Goal: Information Seeking & Learning: Learn about a topic

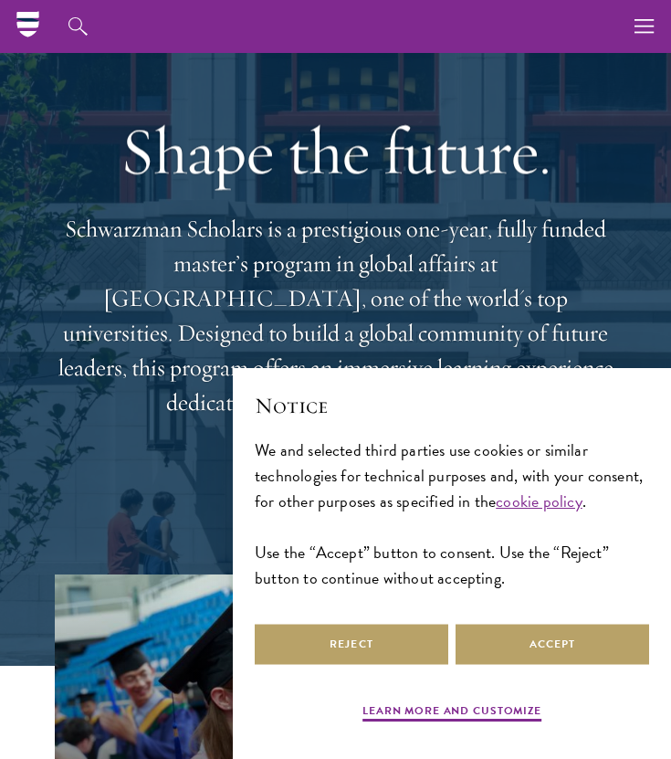
scroll to position [95, 0]
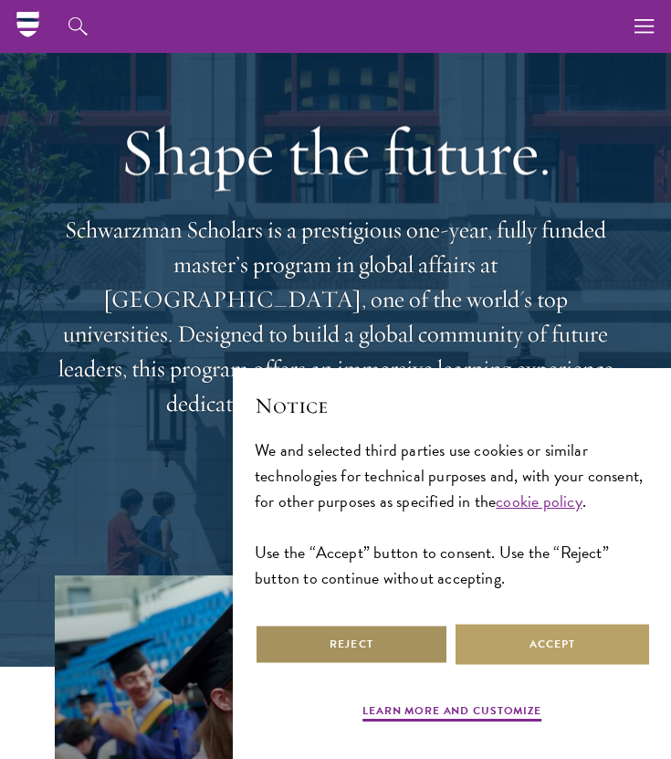
click at [376, 644] on button "Reject" at bounding box center [352, 644] width 194 height 41
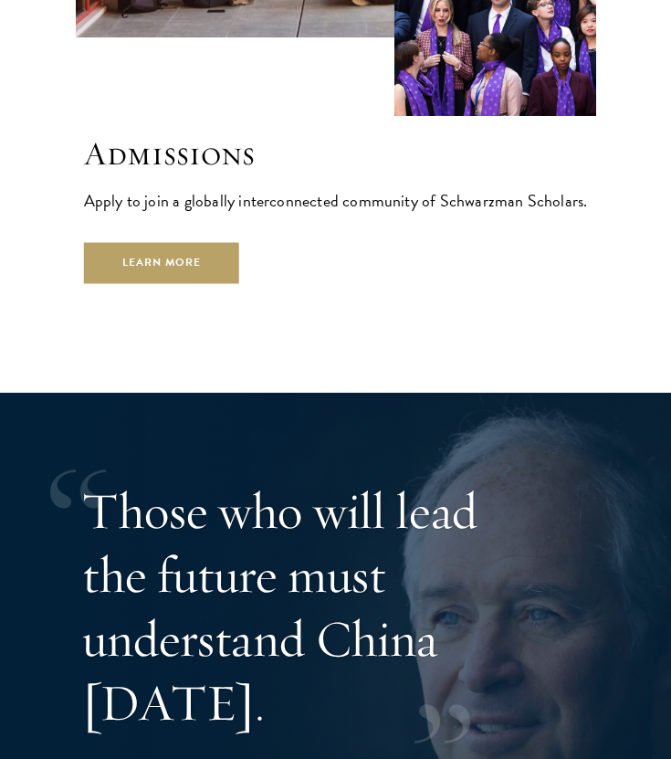
scroll to position [4571, 0]
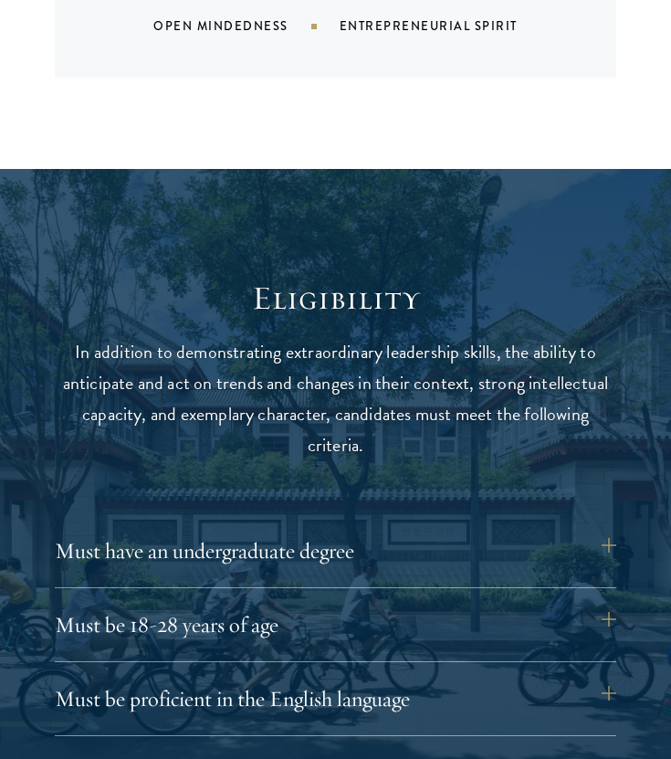
scroll to position [1929, 0]
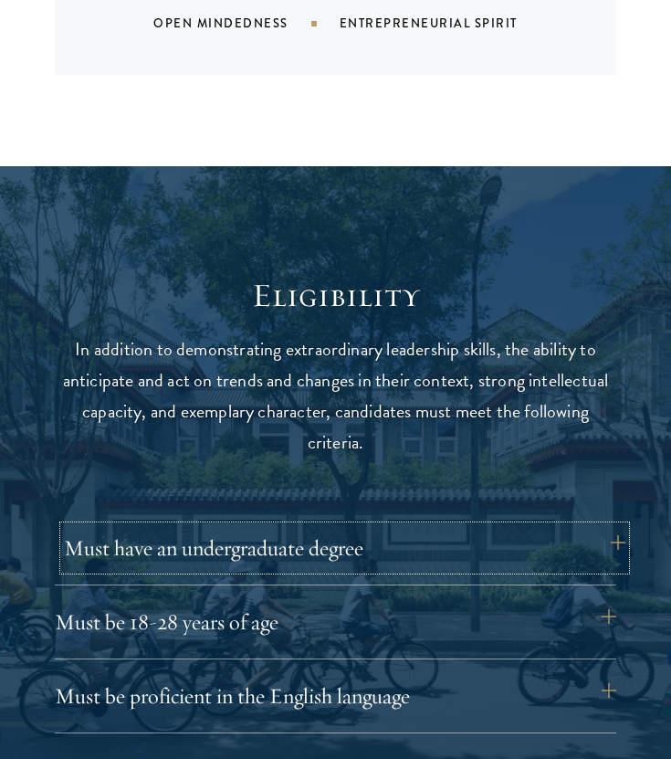
click at [385, 526] on button "Must have an undergraduate degree" at bounding box center [344, 548] width 561 height 44
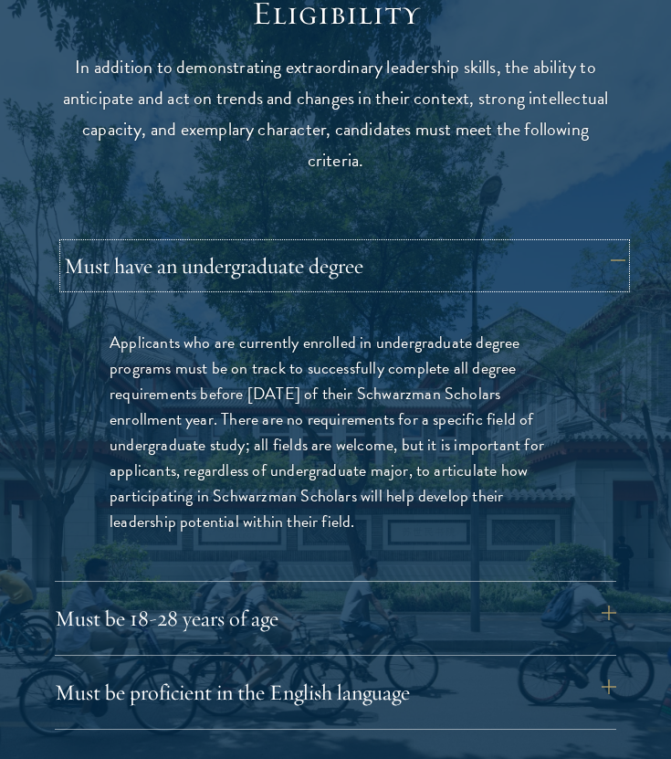
scroll to position [2218, 0]
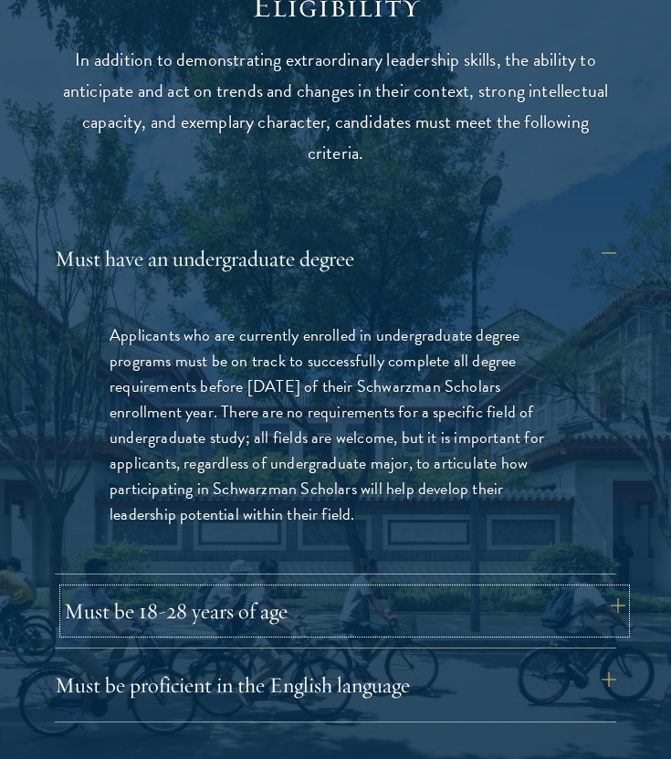
click at [392, 589] on button "Must be 18-28 years of age" at bounding box center [344, 611] width 561 height 44
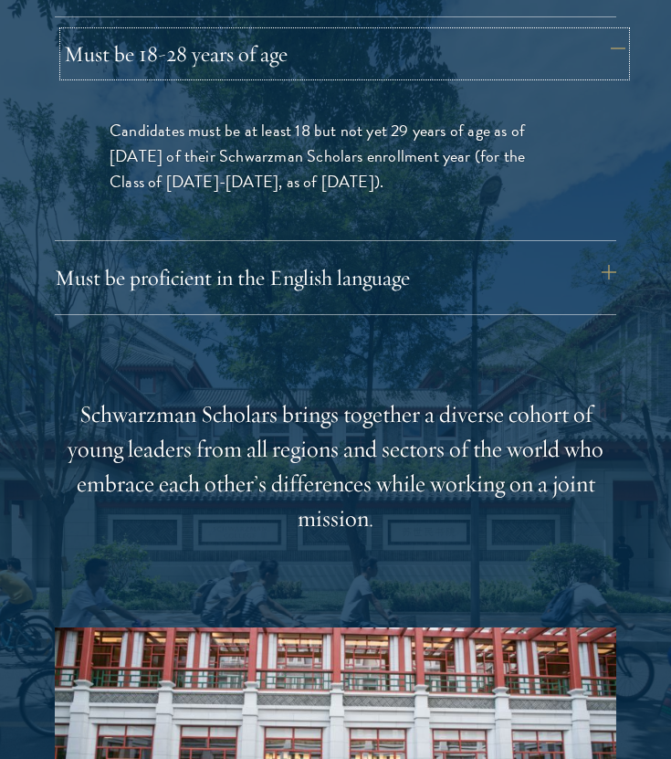
scroll to position [2762, 0]
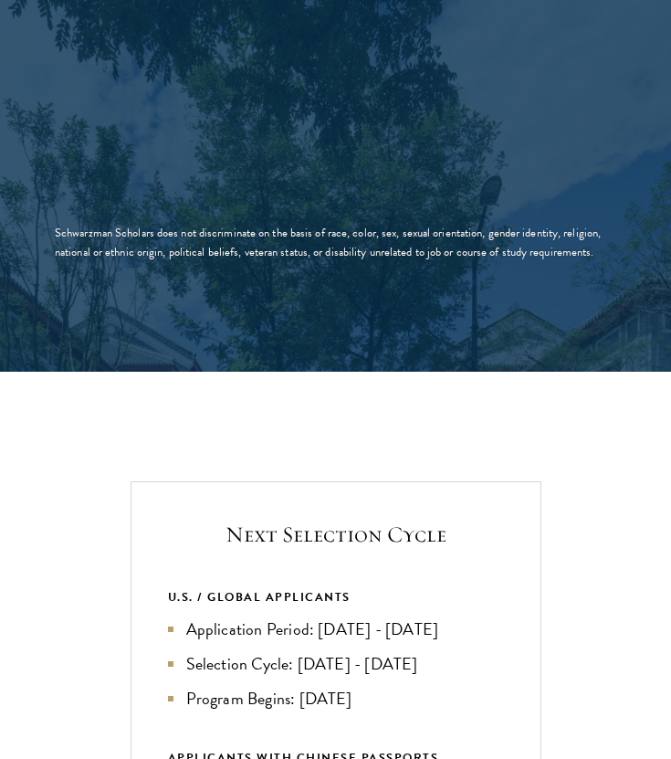
scroll to position [3255, 0]
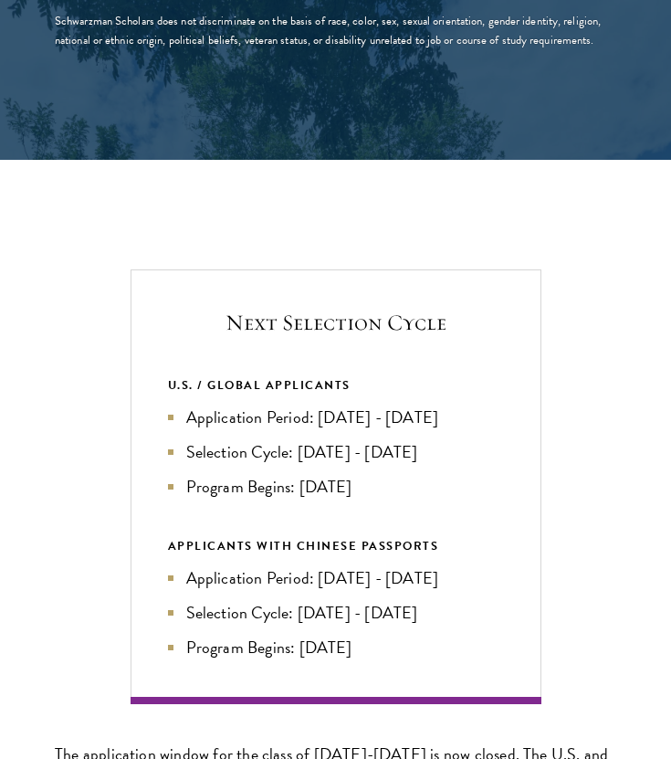
drag, startPoint x: 369, startPoint y: 617, endPoint x: 464, endPoint y: 526, distance: 131.7
click at [464, 536] on div "APPLICANTS WITH CHINESE PASSPORTS Application Period: Jan 2026 - May 2026 Selec…" at bounding box center [336, 598] width 336 height 124
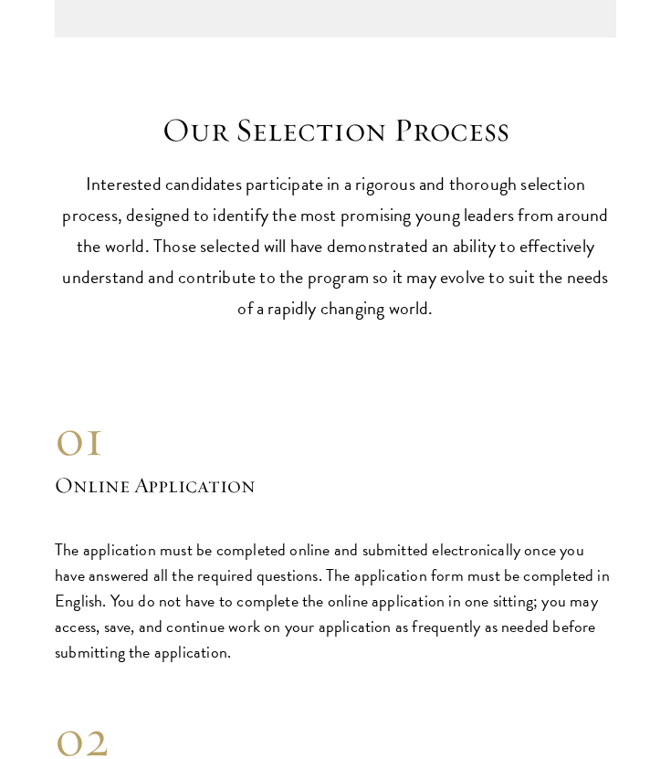
scroll to position [5183, 0]
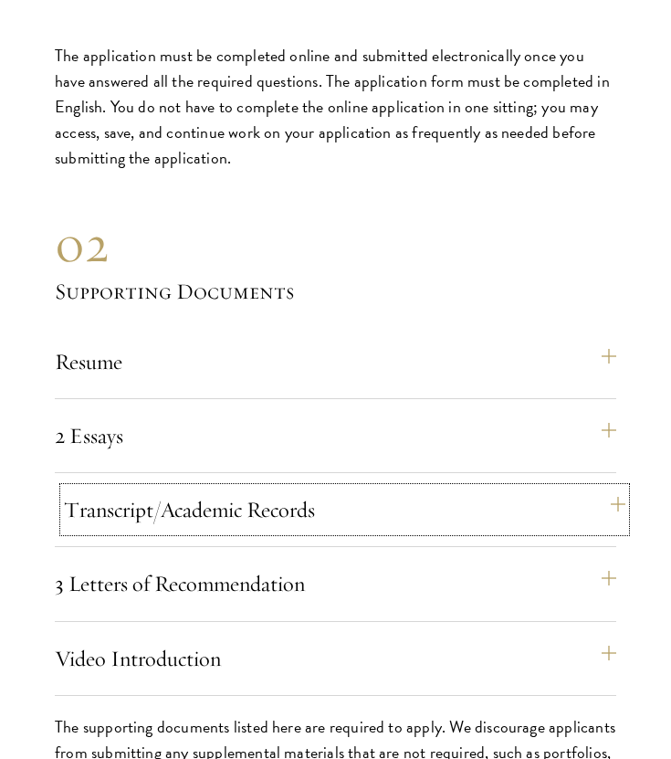
click at [410, 487] on button "Transcript/Academic Records" at bounding box center [344, 509] width 561 height 44
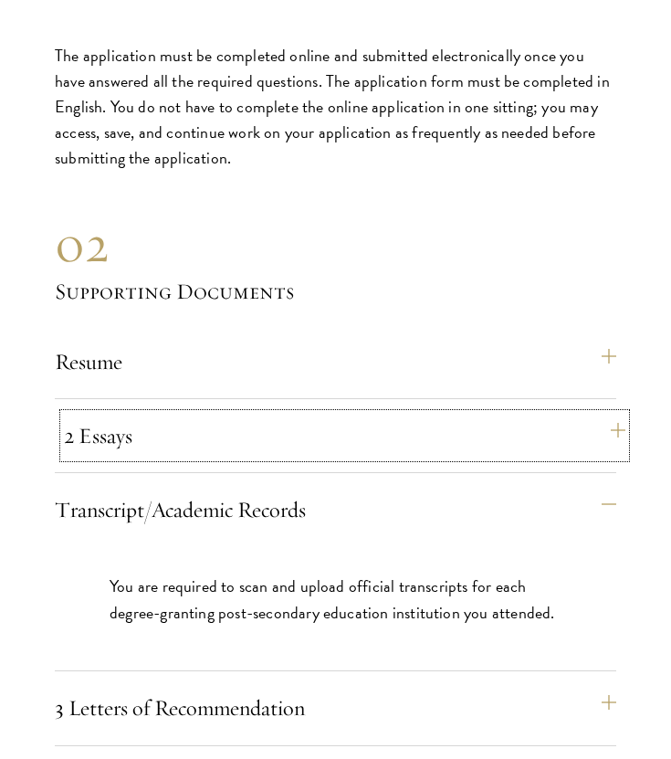
click at [412, 414] on button "2 Essays" at bounding box center [344, 436] width 561 height 44
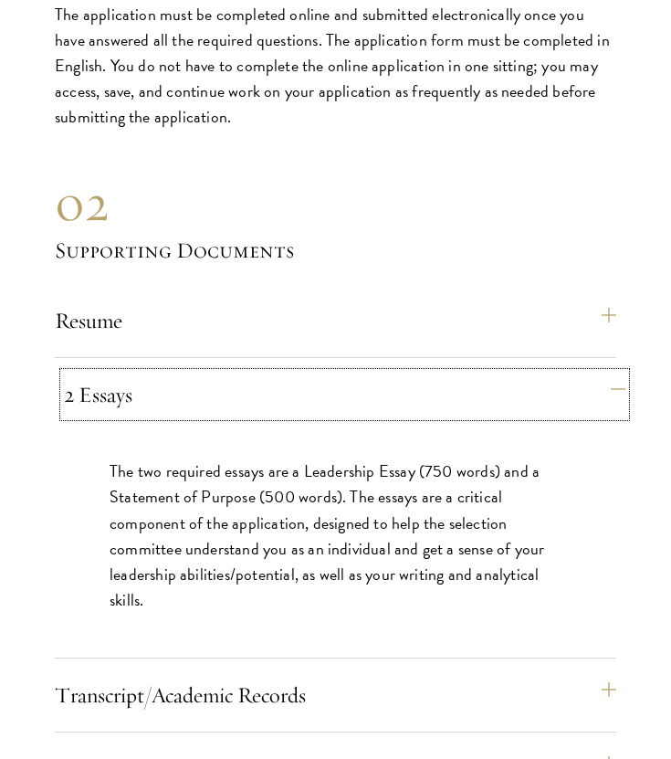
scroll to position [5229, 0]
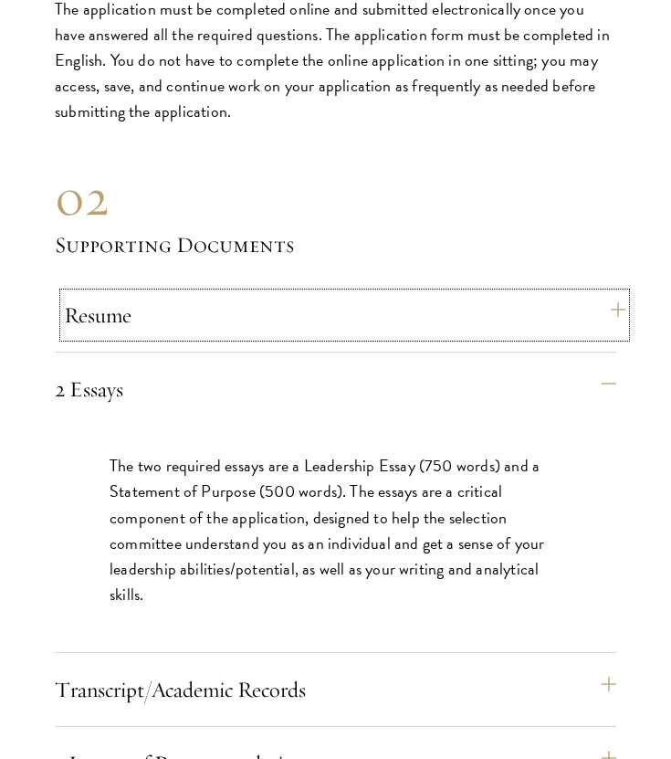
click at [444, 293] on button "Resume" at bounding box center [344, 315] width 561 height 44
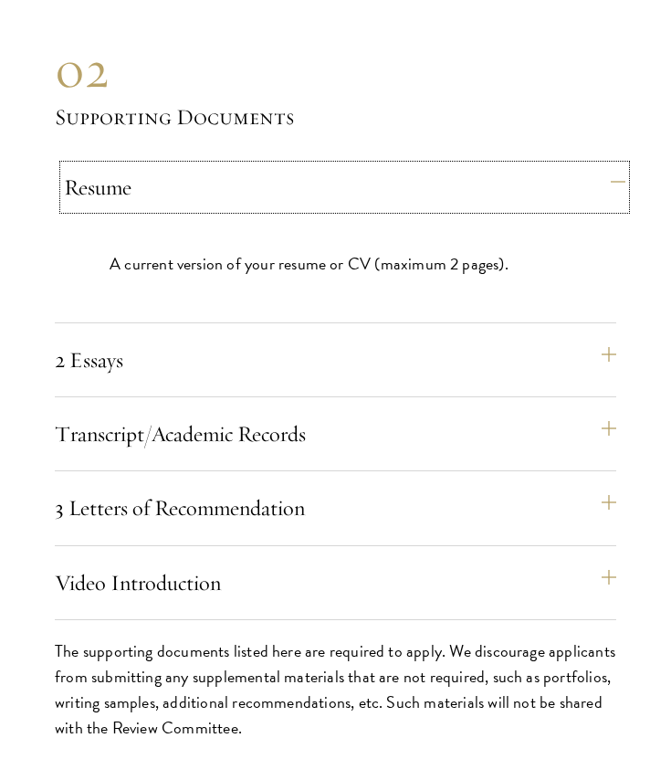
scroll to position [5493, 0]
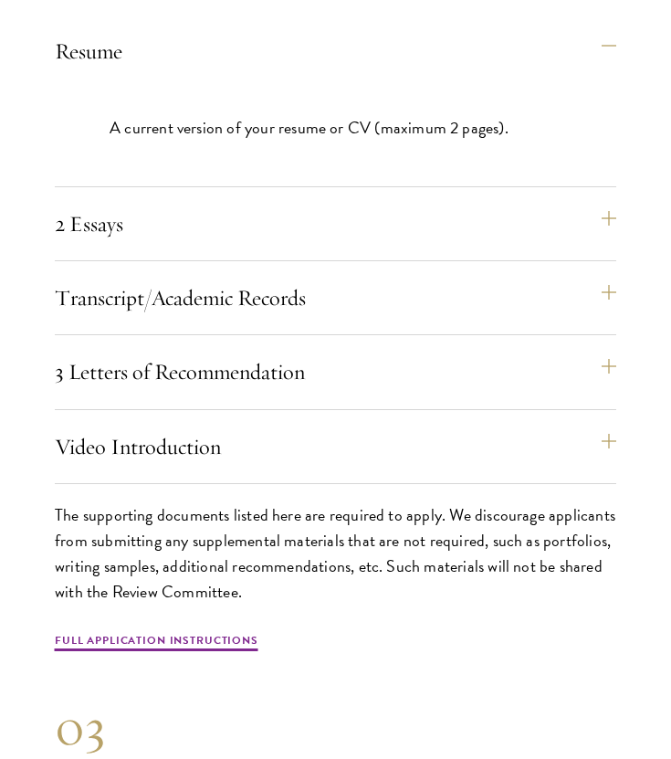
click at [467, 376] on div "Resume A current version of your resume or CV (maximum 2 pages). 2 Essays The t…" at bounding box center [335, 256] width 561 height 454
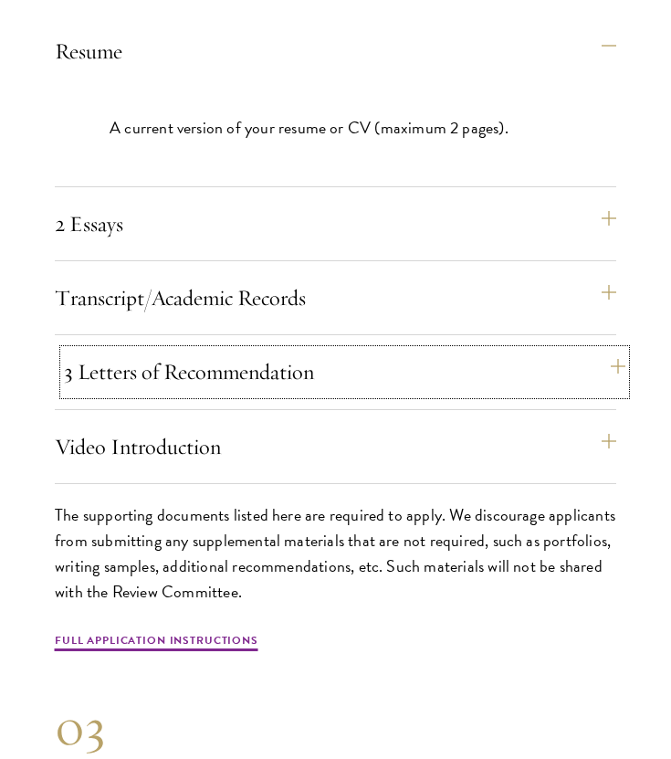
click at [466, 350] on button "3 Letters of Recommendation" at bounding box center [344, 372] width 561 height 44
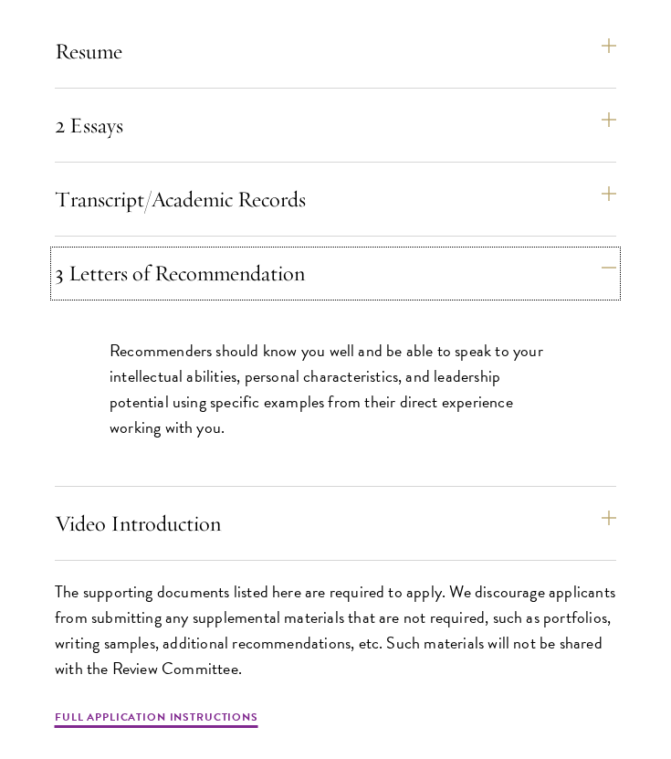
scroll to position [5505, 0]
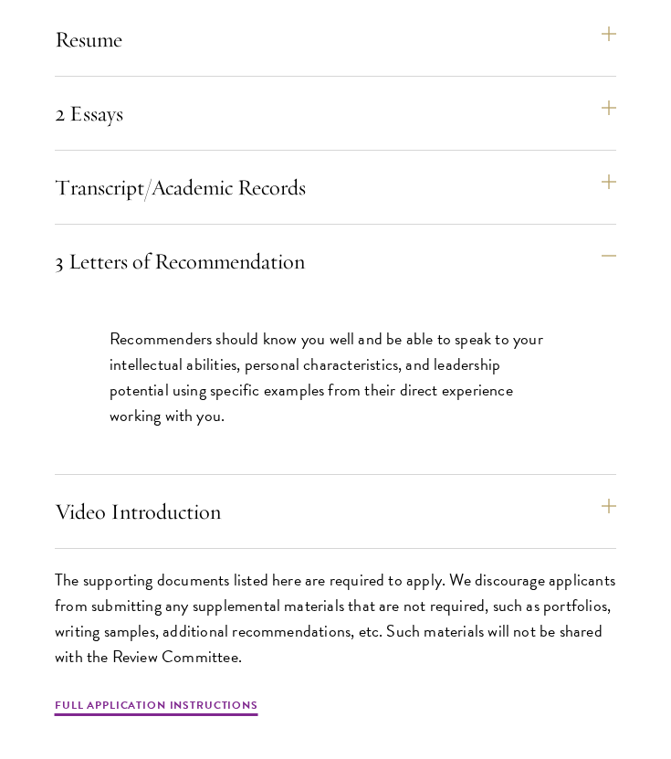
click at [513, 499] on div "Video Introduction Provide a short video self-introduction of no more than 1 mi…" at bounding box center [335, 518] width 561 height 59
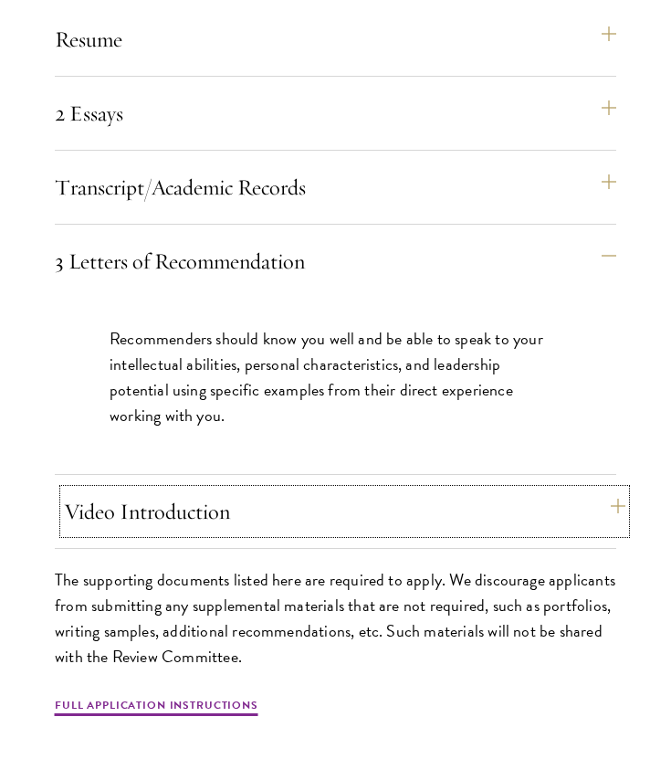
click at [514, 489] on button "Video Introduction" at bounding box center [344, 511] width 561 height 44
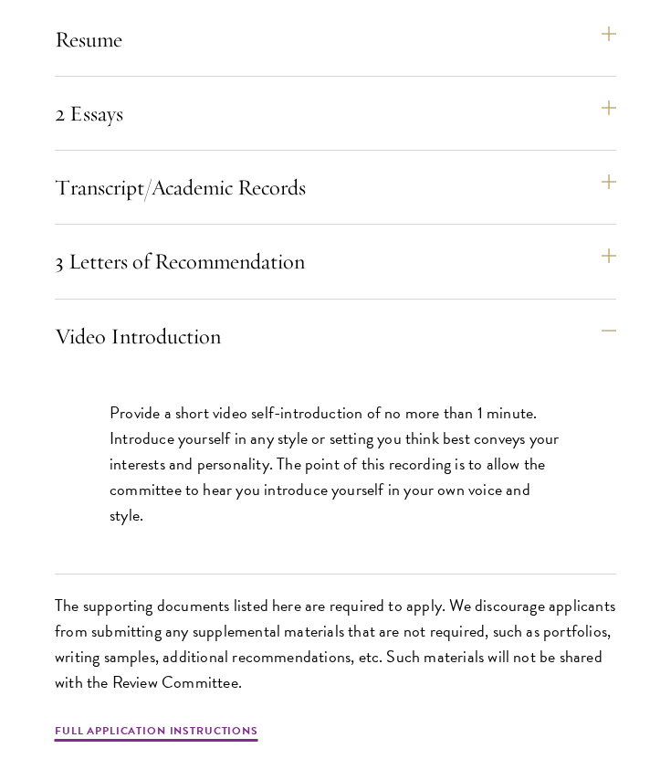
click at [525, 256] on div "3 Letters of Recommendation Recommenders should know you well and be able to sp…" at bounding box center [335, 268] width 561 height 59
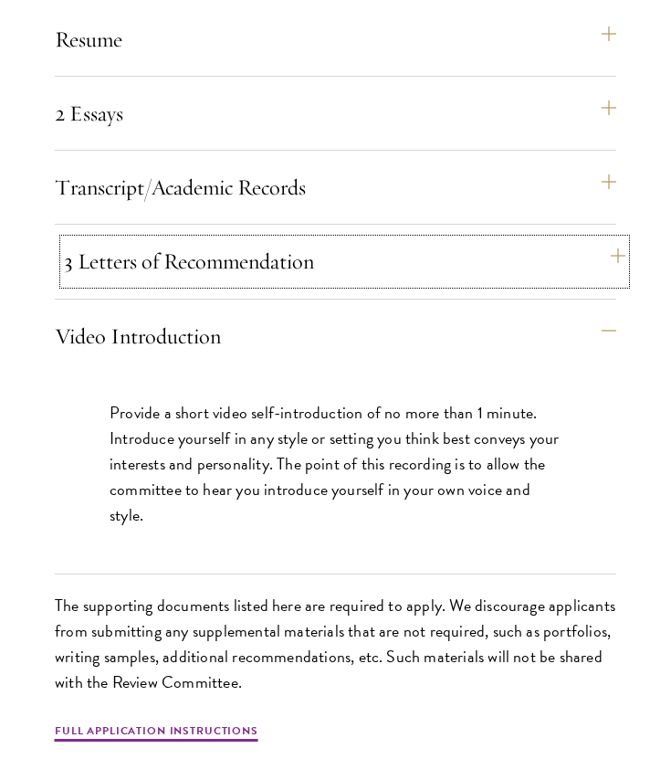
click at [537, 239] on button "3 Letters of Recommendation" at bounding box center [344, 261] width 561 height 44
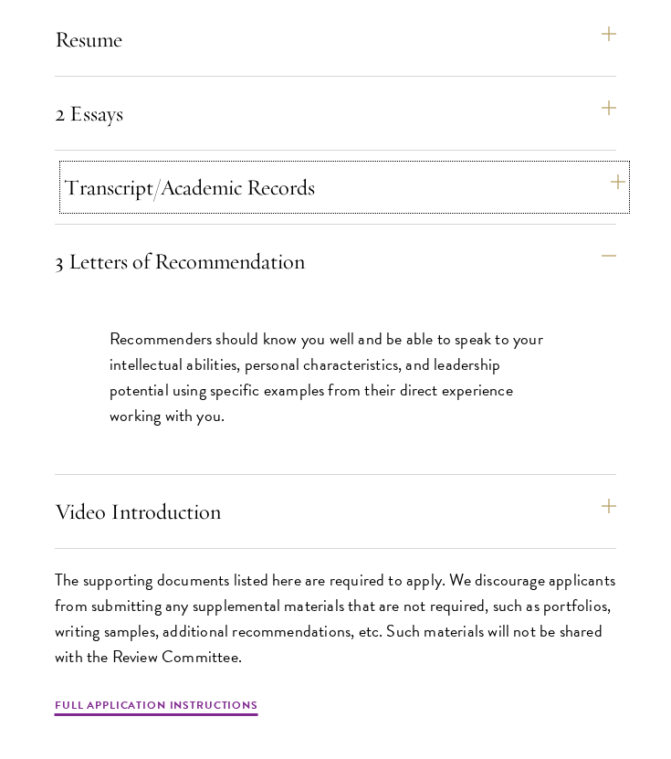
click at [538, 173] on button "Transcript/Academic Records" at bounding box center [344, 187] width 561 height 44
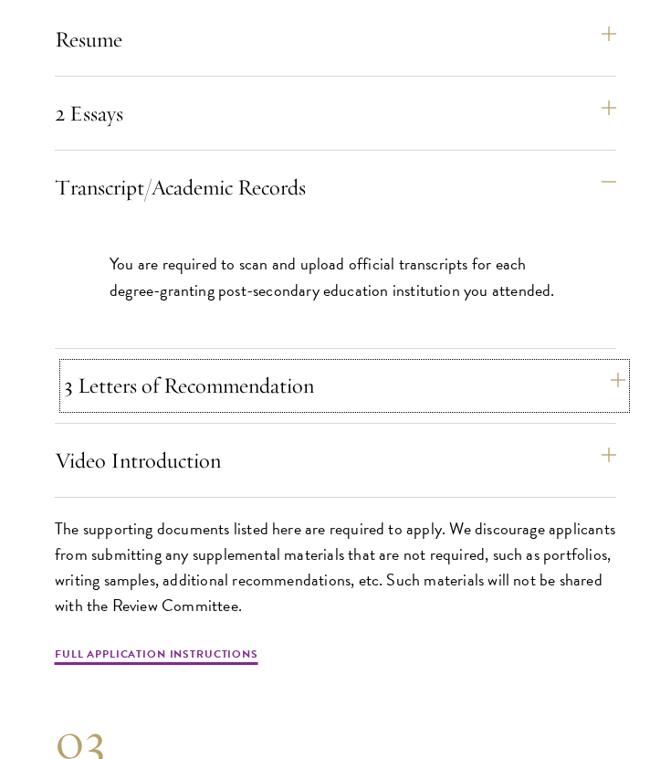
click at [503, 363] on button "3 Letters of Recommendation" at bounding box center [344, 385] width 561 height 44
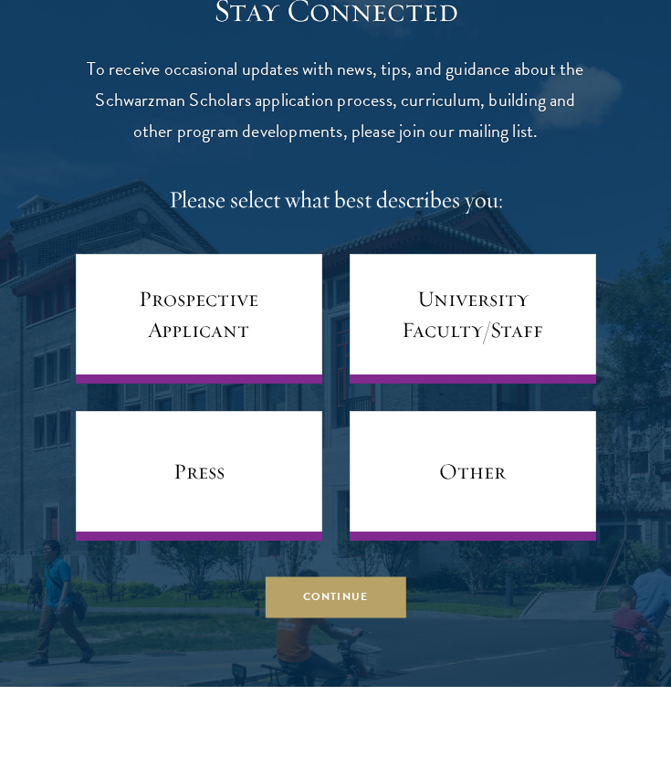
scroll to position [7679, 0]
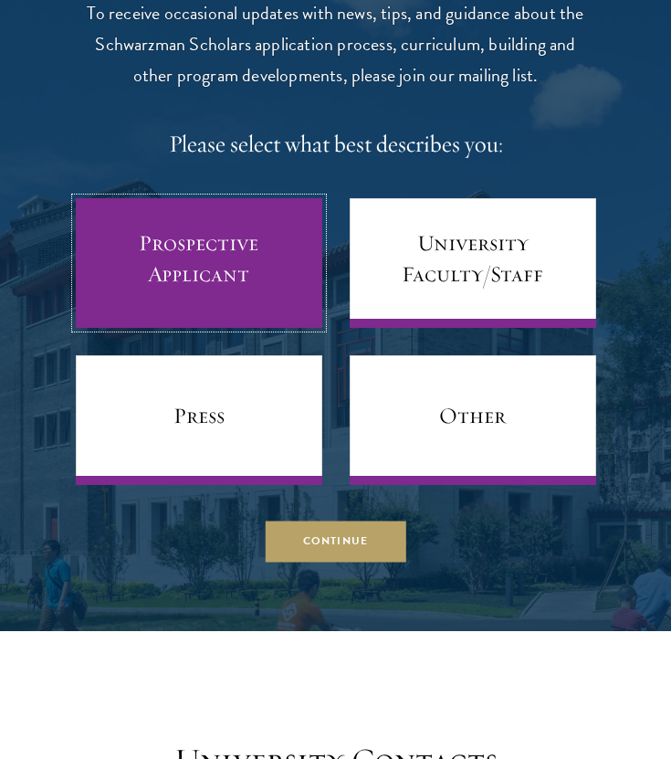
click at [283, 199] on link "Prospective Applicant" at bounding box center [199, 263] width 246 height 130
click at [220, 218] on link "Prospective Applicant" at bounding box center [199, 263] width 246 height 130
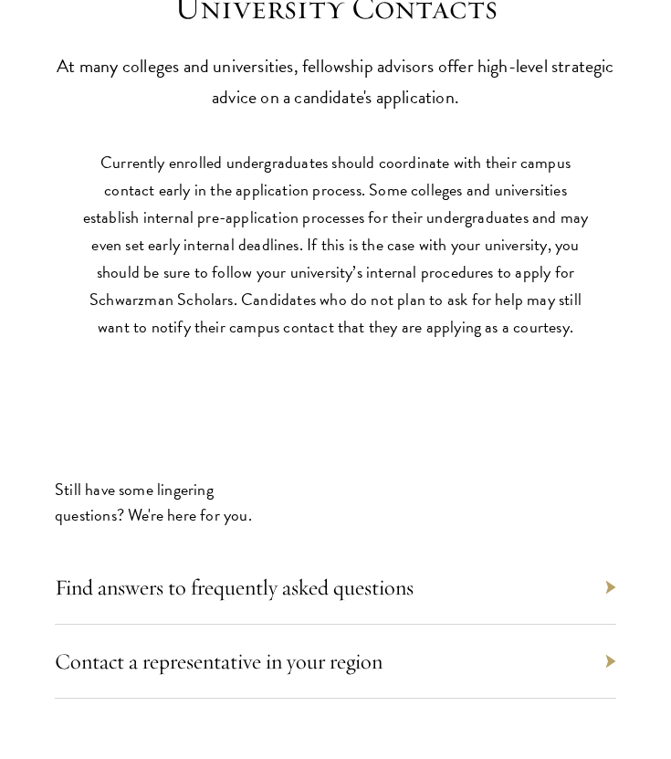
scroll to position [8440, 0]
